Goal: Find specific page/section: Find specific page/section

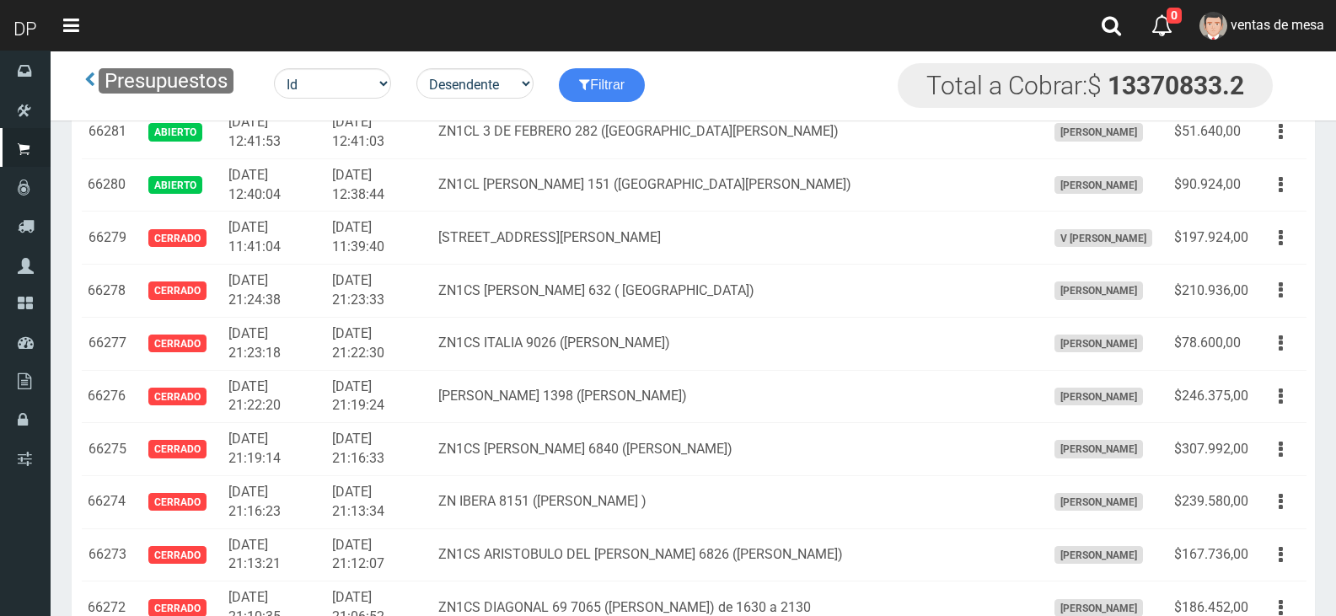
scroll to position [4248, 0]
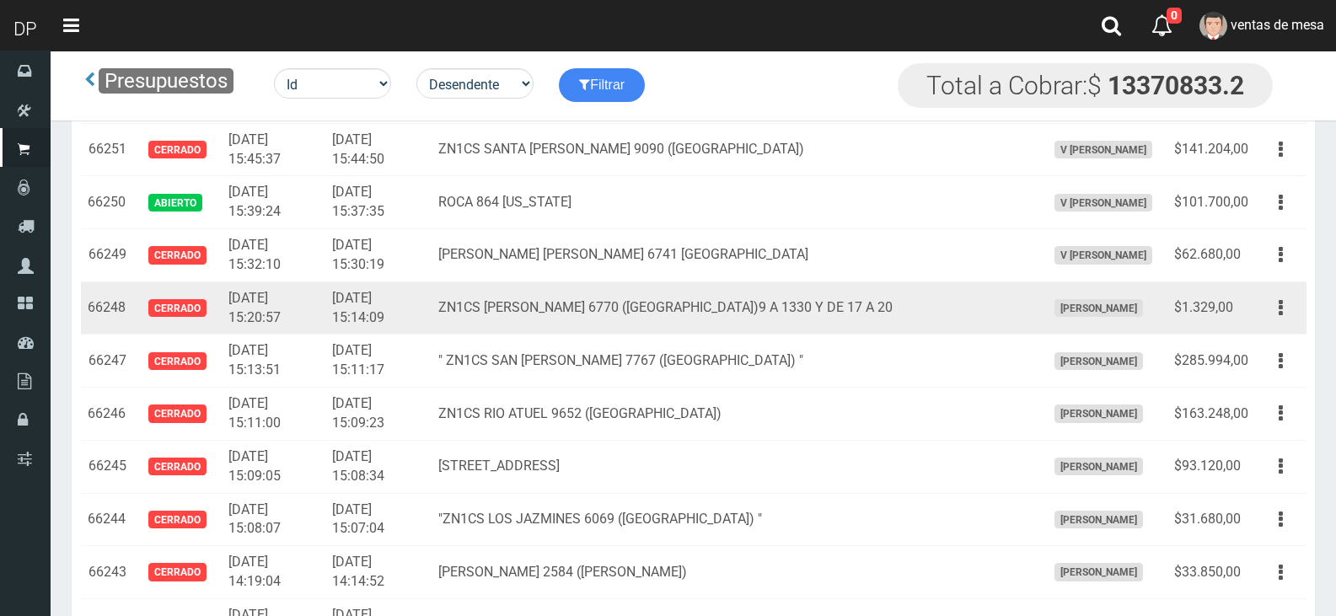
click at [599, 303] on td "ZN1CS [PERSON_NAME] 6770 ([GEOGRAPHIC_DATA])9 A 1330 Y DE 17 A 20" at bounding box center [736, 308] width 608 height 53
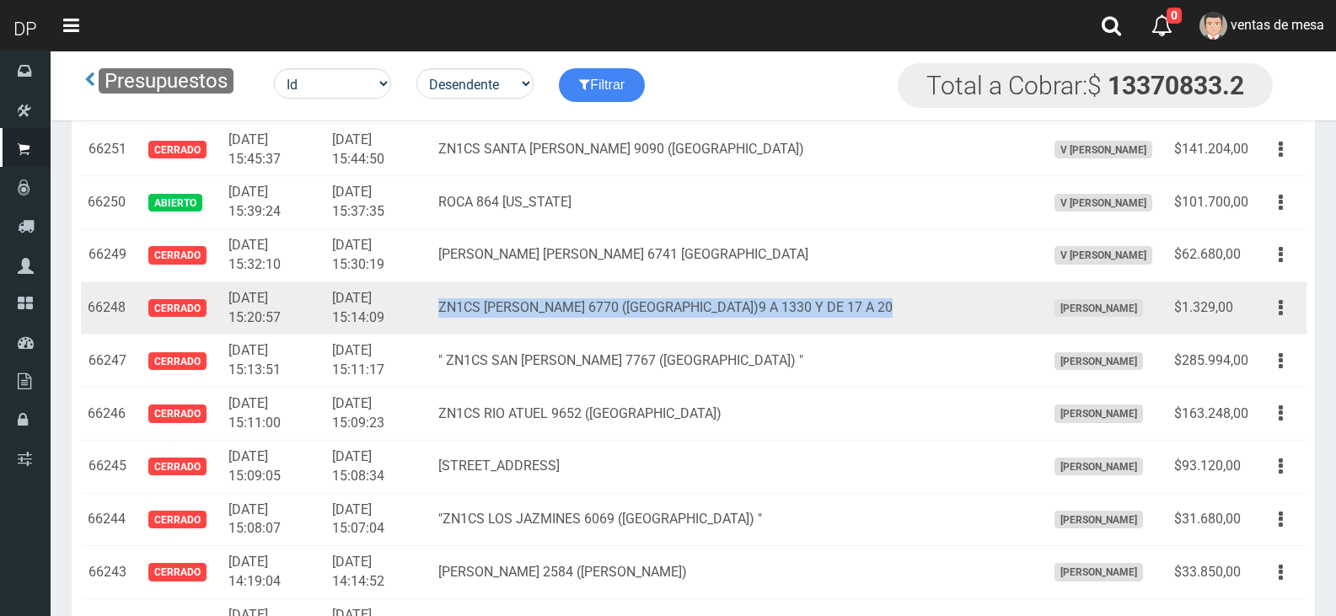
click at [599, 303] on td "ZN1CS [PERSON_NAME] 6770 ([GEOGRAPHIC_DATA])9 A 1330 Y DE 17 A 20" at bounding box center [736, 308] width 608 height 53
click at [588, 304] on td "ZN1CS [PERSON_NAME] 6770 ([GEOGRAPHIC_DATA])9 A 1330 Y DE 17 A 20" at bounding box center [736, 308] width 608 height 53
drag, startPoint x: 534, startPoint y: 307, endPoint x: 638, endPoint y: 297, distance: 105.0
click at [638, 297] on td "ZN1CS [PERSON_NAME] 6770 ([GEOGRAPHIC_DATA])9 A 1330 Y DE 17 A 20" at bounding box center [736, 308] width 608 height 53
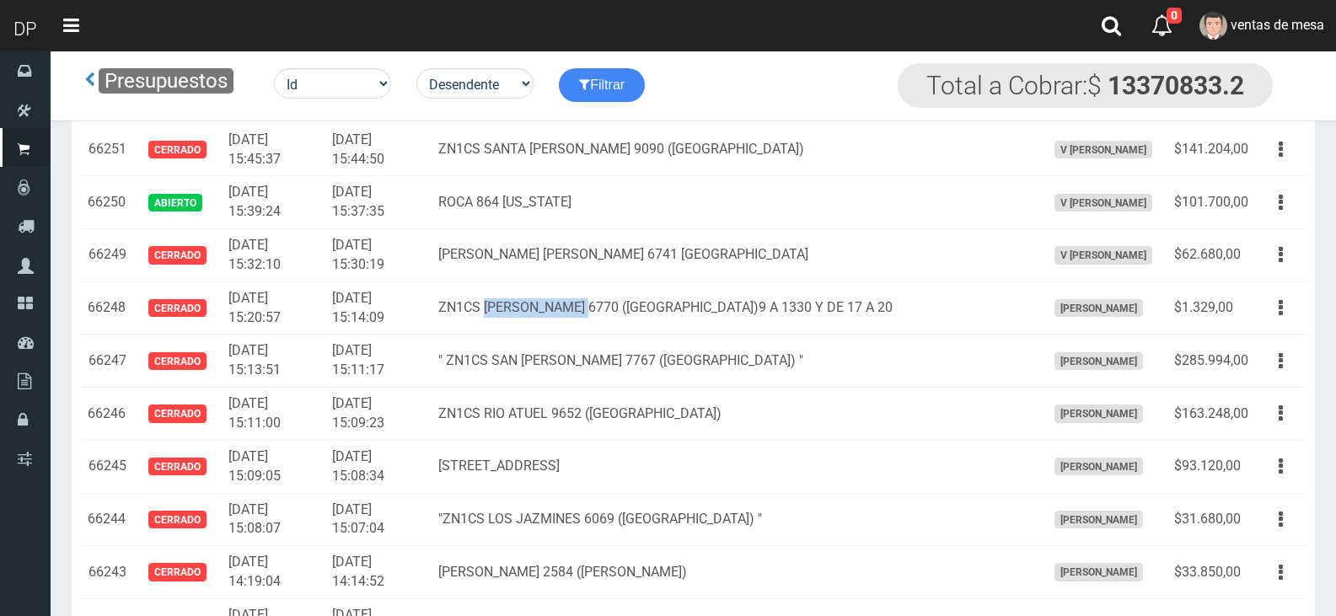
copy td "[PERSON_NAME] 6770"
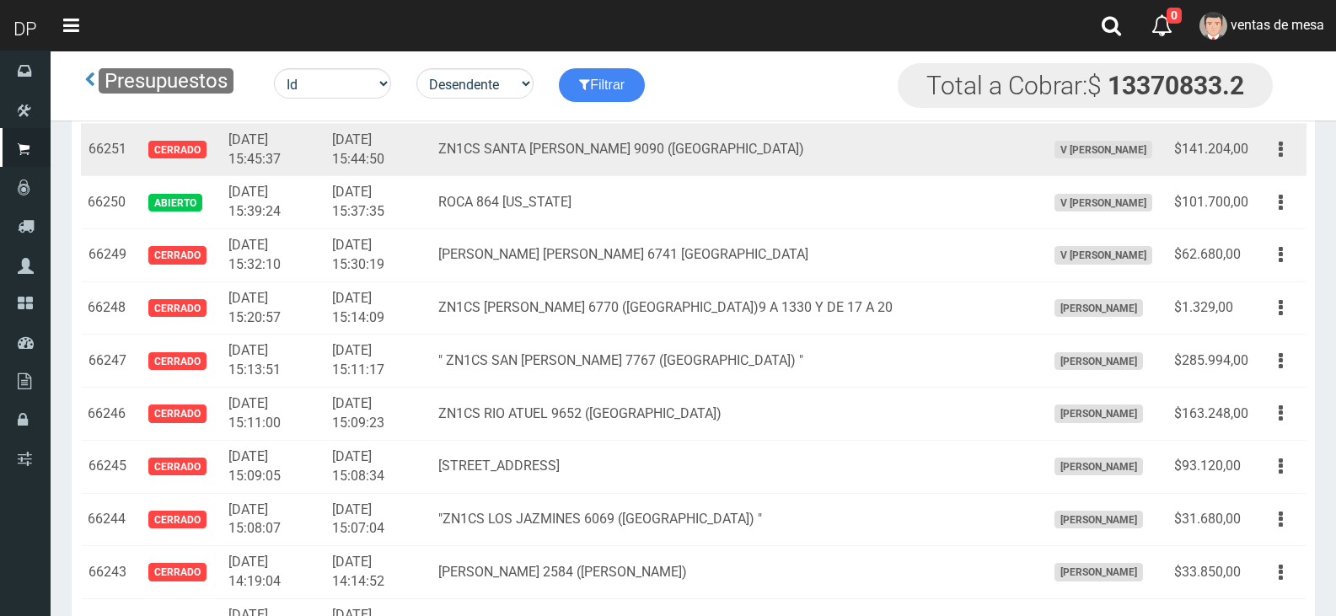
click at [701, 157] on td "ZN1CS SANTA [PERSON_NAME] 9090 ([GEOGRAPHIC_DATA])" at bounding box center [736, 149] width 608 height 53
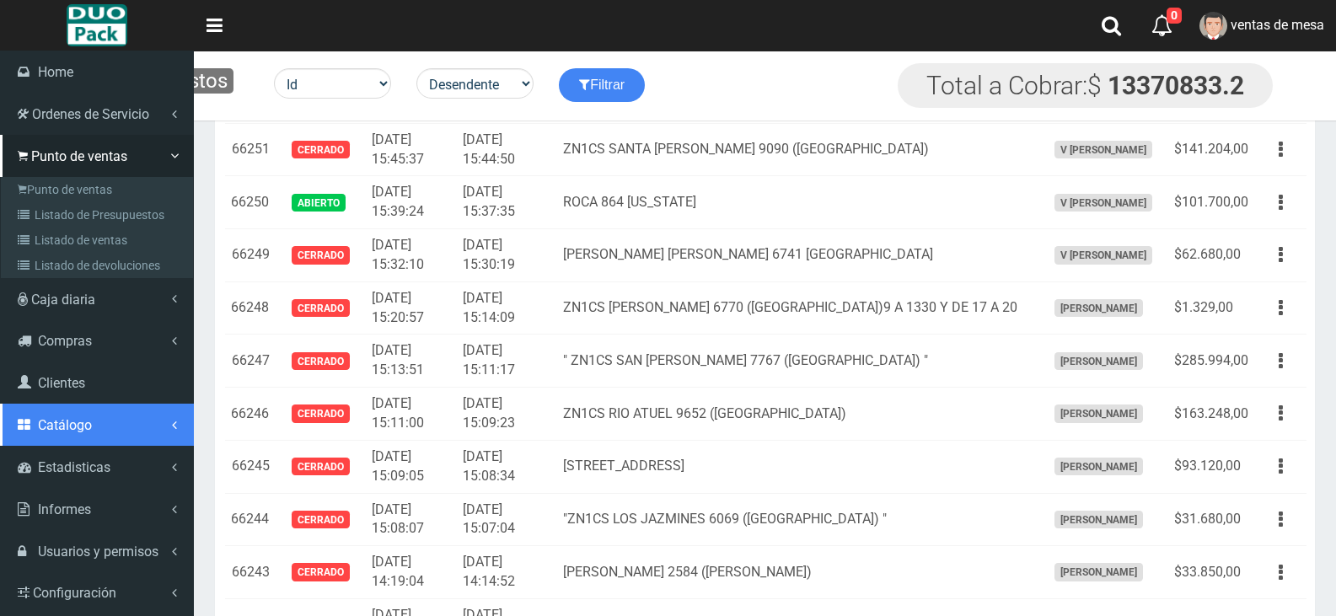
click at [86, 438] on link "Catálogo" at bounding box center [97, 425] width 194 height 42
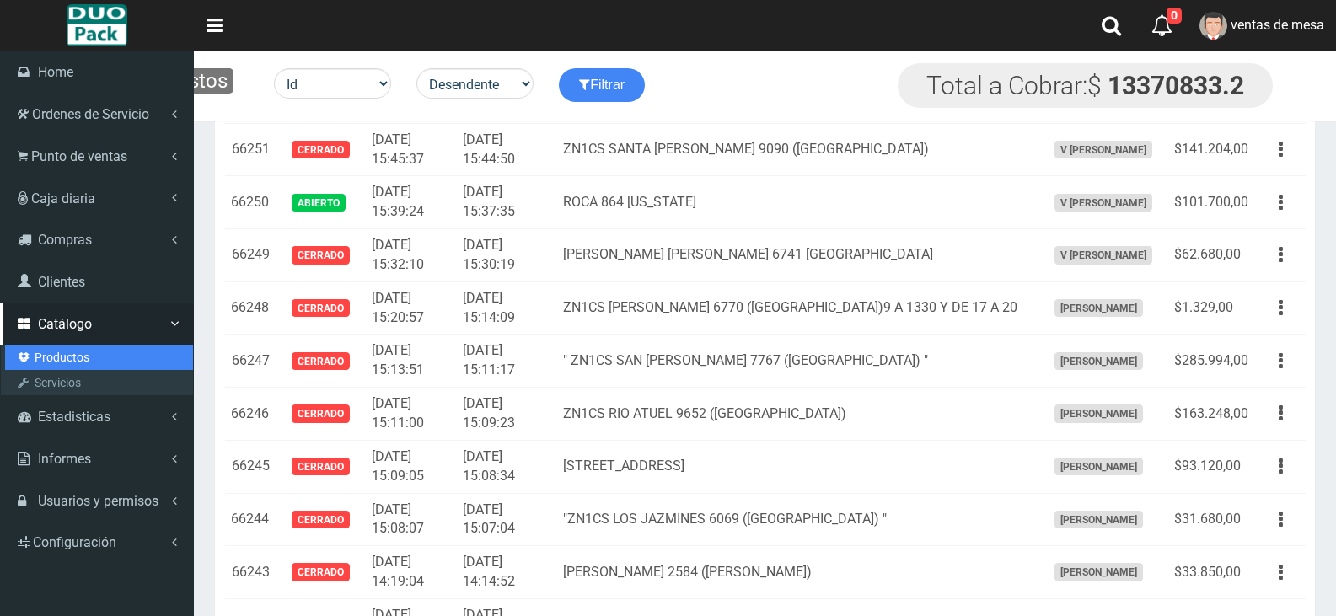
click at [80, 368] on link "Productos" at bounding box center [99, 357] width 188 height 25
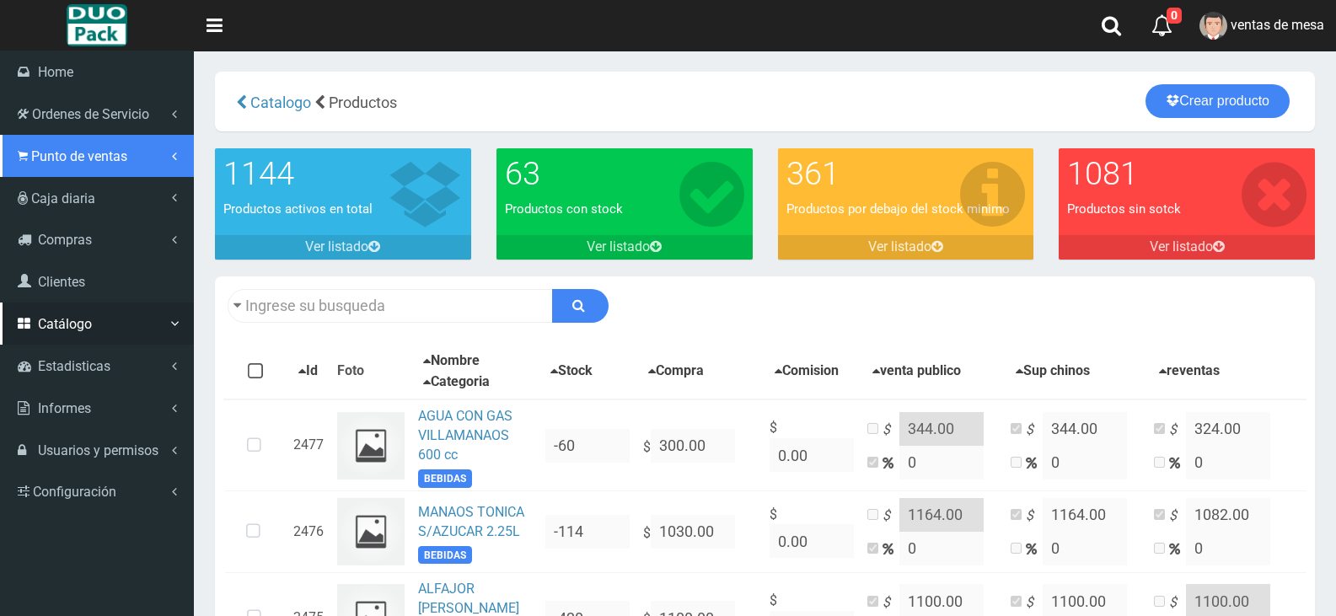
click at [80, 151] on span "Punto de ventas" at bounding box center [79, 156] width 96 height 16
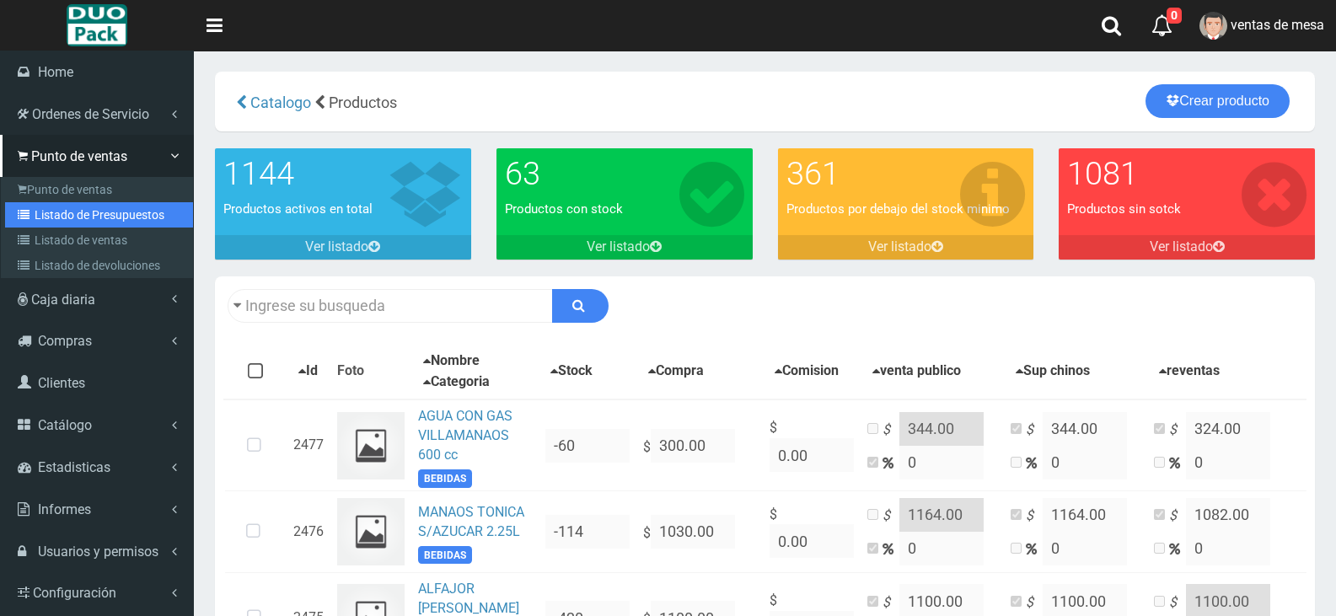
click at [116, 205] on link "Listado de Presupuestos" at bounding box center [99, 214] width 188 height 25
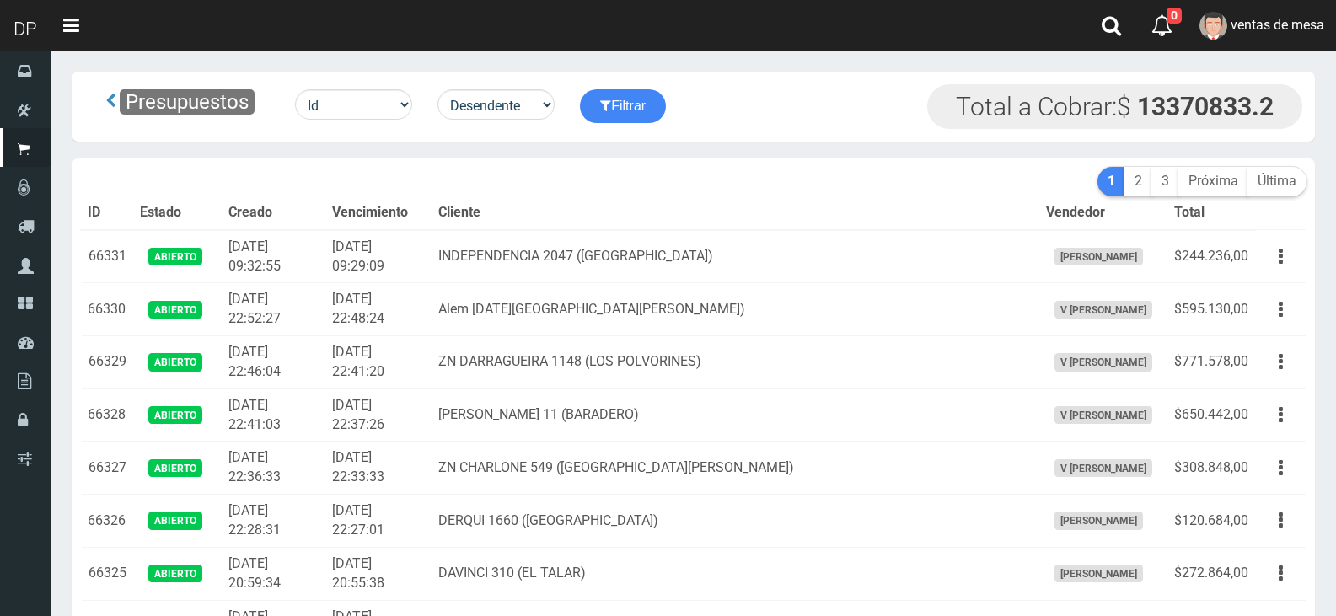
scroll to position [84, 0]
